Goal: Find contact information: Find contact information

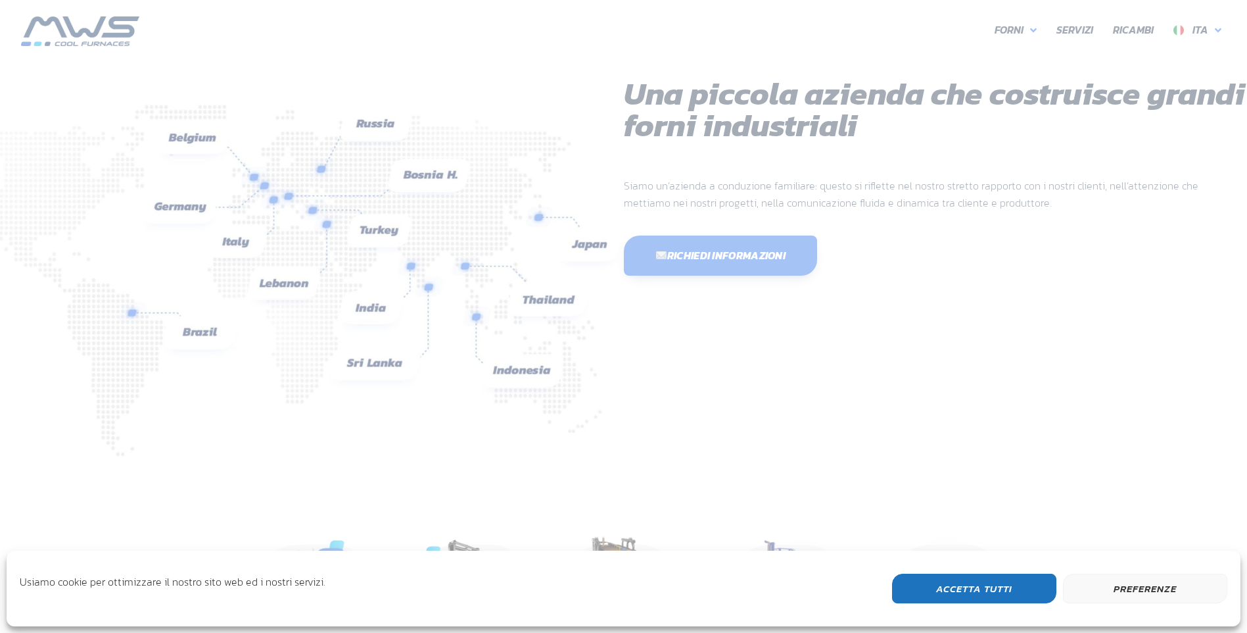
scroll to position [350, 789]
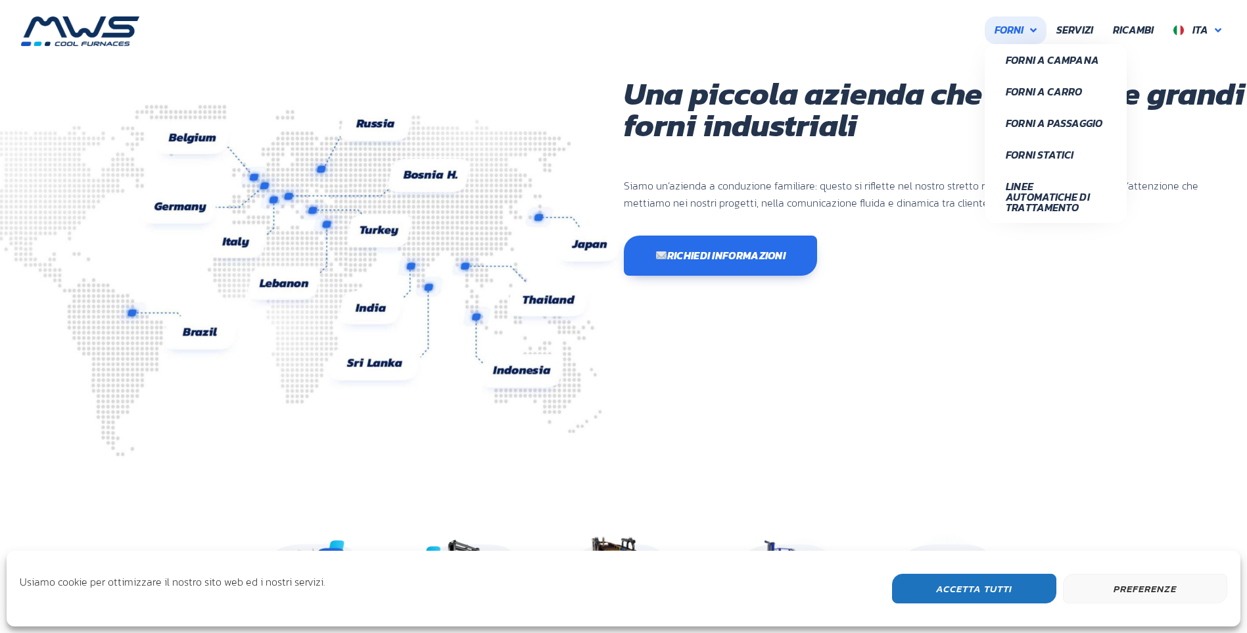
click at [1002, 30] on span "Forni" at bounding box center [1009, 30] width 29 height 17
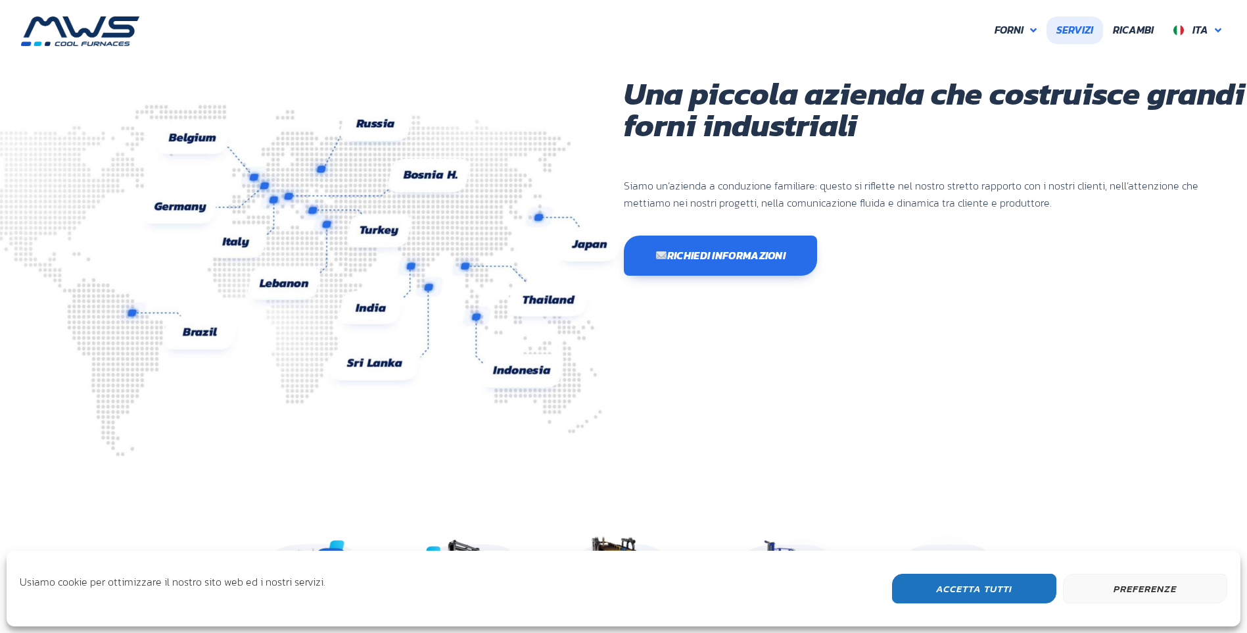
click at [1079, 28] on span "Servizi" at bounding box center [1075, 30] width 37 height 17
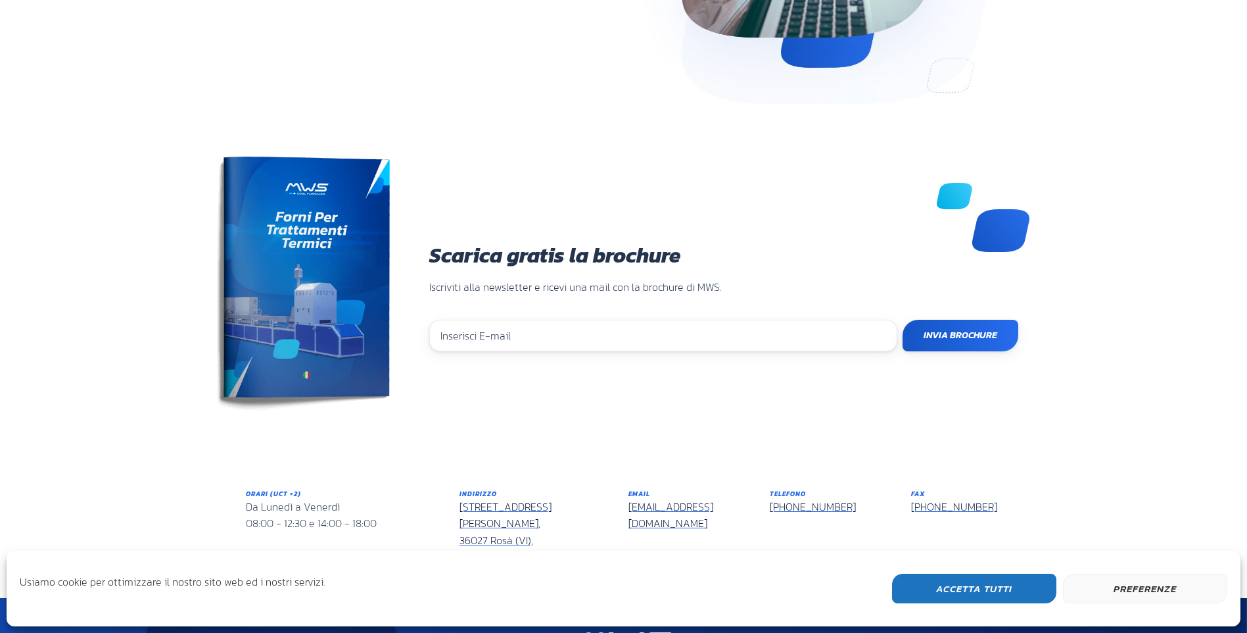
scroll to position [1131, 0]
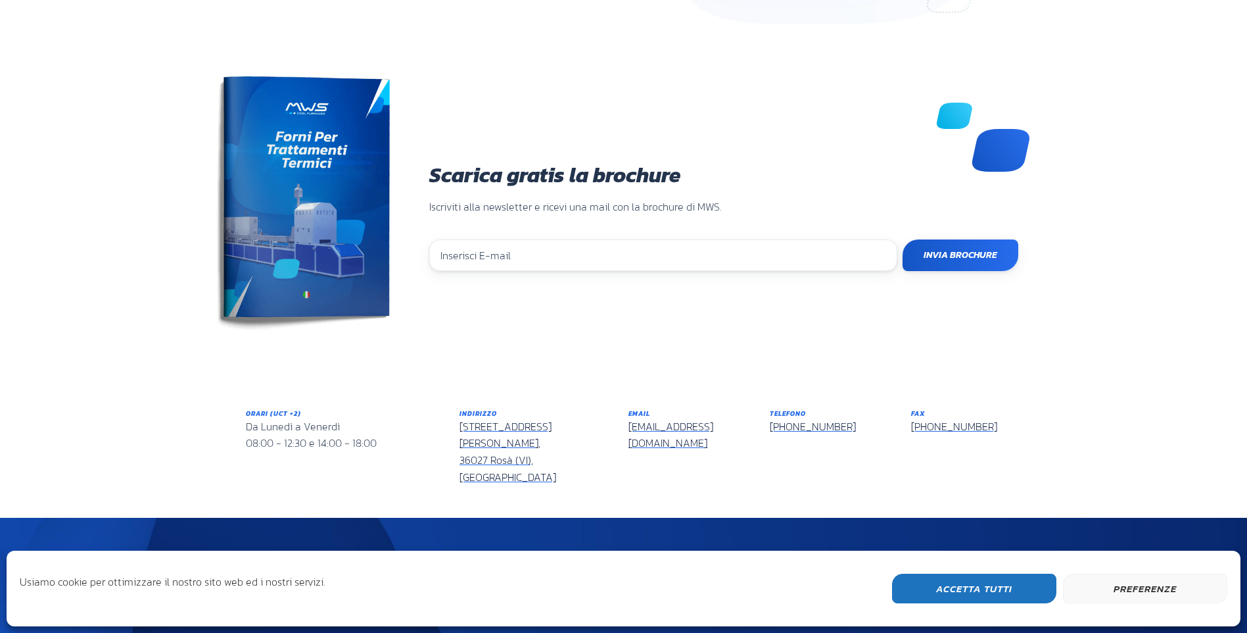
click at [664, 427] on link "[EMAIL_ADDRESS][DOMAIN_NAME]" at bounding box center [671, 434] width 85 height 33
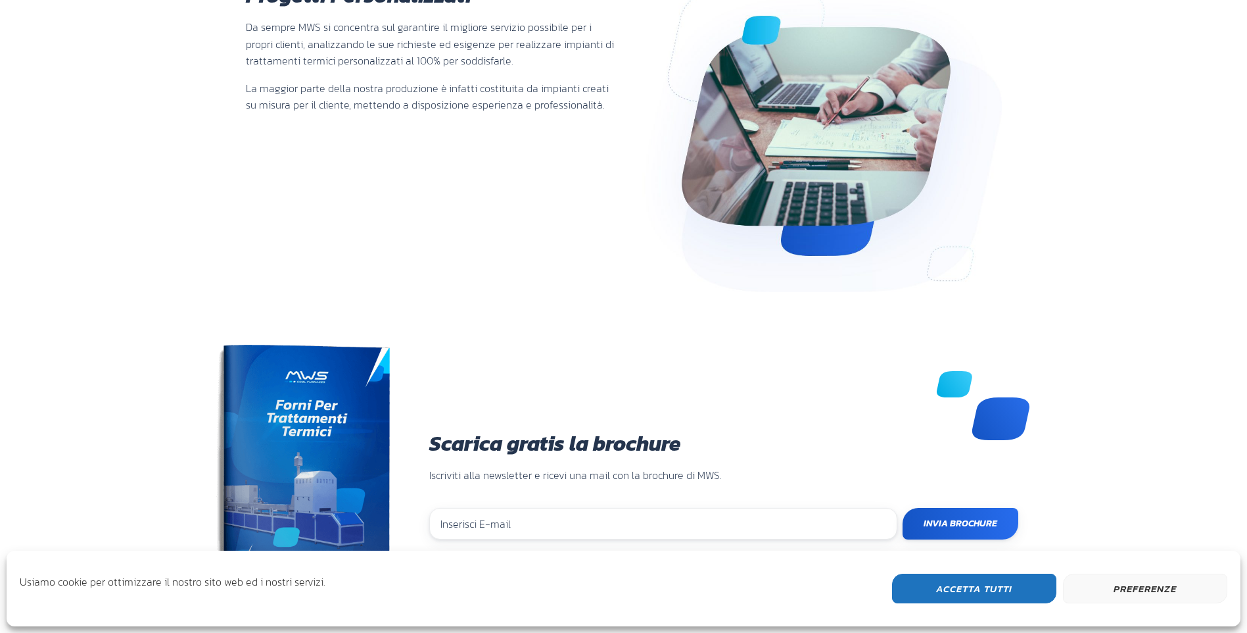
scroll to position [934, 0]
